Goal: Information Seeking & Learning: Learn about a topic

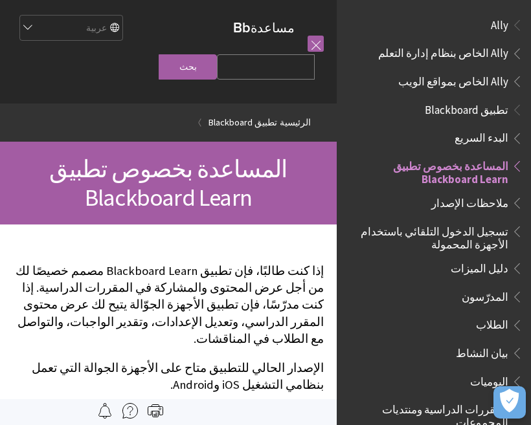
scroll to position [134, 0]
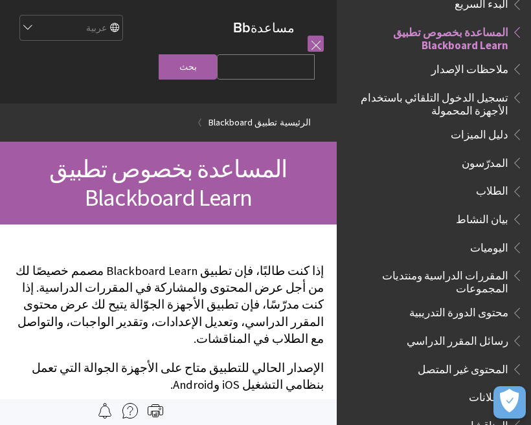
click at [495, 100] on span "تسجيل الدخول التلقائي باستخدام الأجهزة المحمولة" at bounding box center [430, 102] width 156 height 30
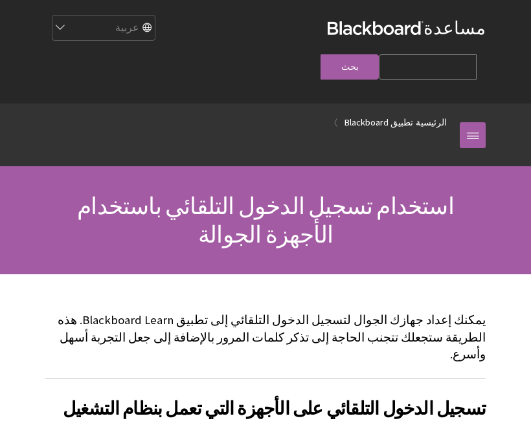
click at [467, 122] on link at bounding box center [473, 135] width 26 height 26
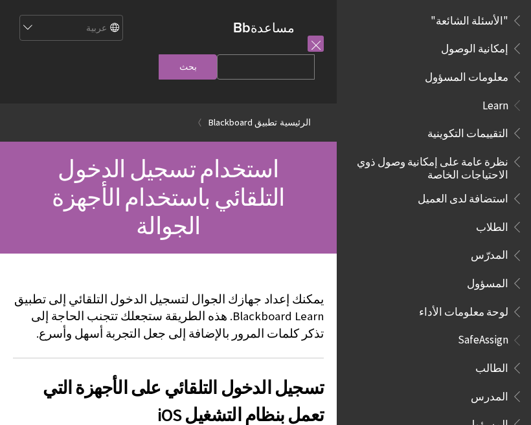
scroll to position [737, 0]
click at [487, 330] on span "SafeAssign" at bounding box center [483, 338] width 50 height 17
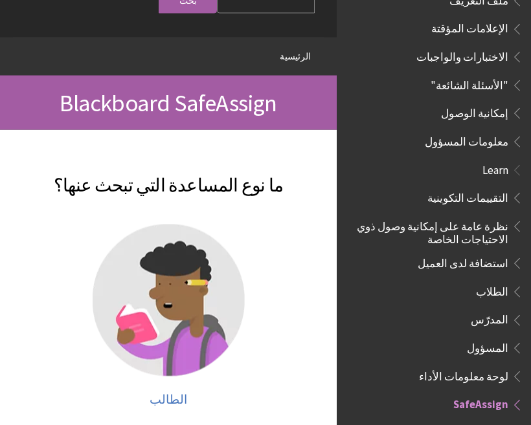
scroll to position [65, 0]
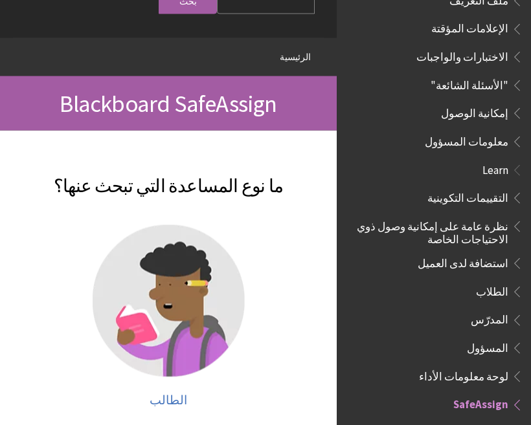
click at [193, 307] on img at bounding box center [169, 301] width 152 height 152
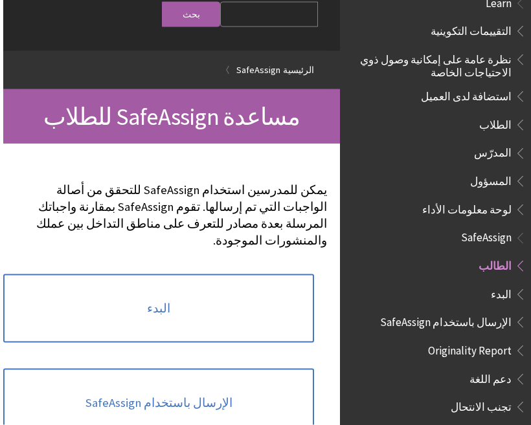
scroll to position [52, 0]
